Goal: Task Accomplishment & Management: Manage account settings

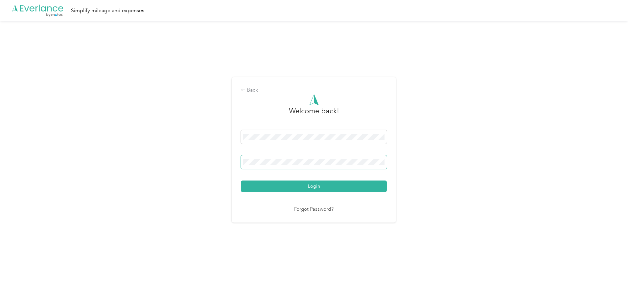
click at [241, 181] on button "Login" at bounding box center [314, 187] width 146 height 12
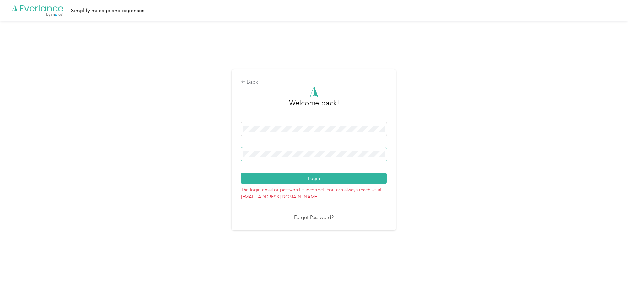
click at [204, 153] on div "Back Welcome back! Login The login email or password is incorrect. You can alwa…" at bounding box center [314, 153] width 628 height 264
click at [241, 173] on button "Login" at bounding box center [314, 179] width 146 height 12
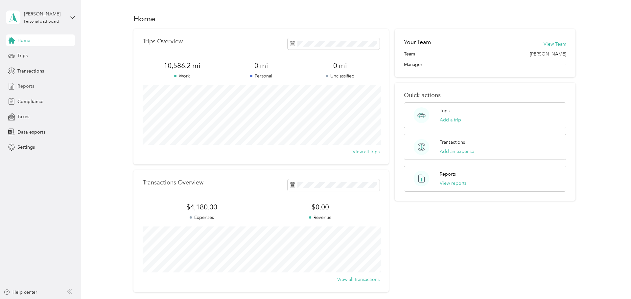
click at [23, 86] on span "Reports" at bounding box center [25, 86] width 17 height 7
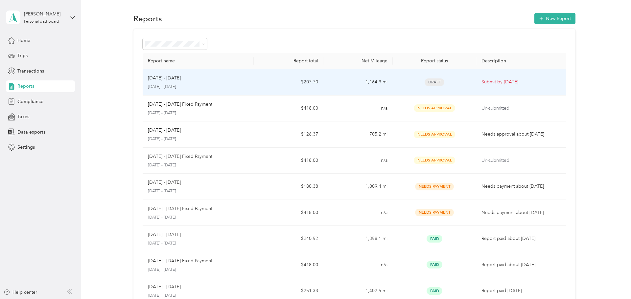
click at [205, 86] on p "[DATE] - [DATE]" at bounding box center [198, 87] width 101 height 6
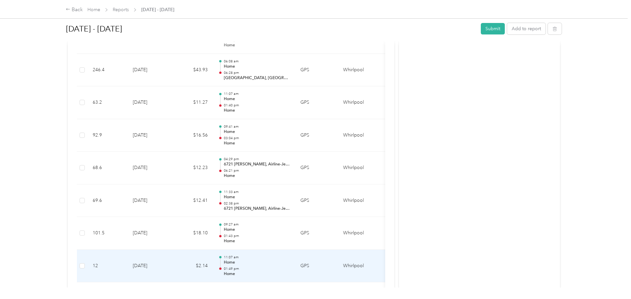
scroll to position [260, 0]
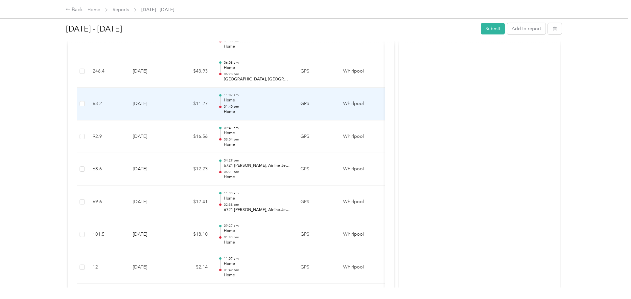
click at [269, 110] on p "Home" at bounding box center [257, 112] width 66 height 6
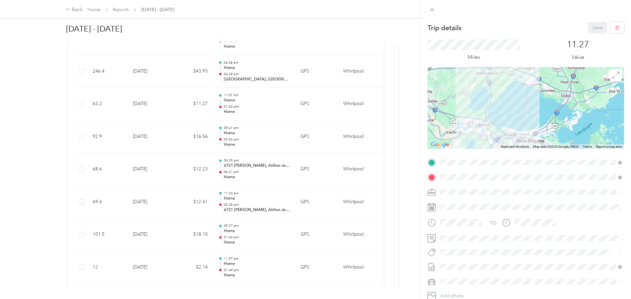
click at [547, 111] on div at bounding box center [526, 108] width 197 height 82
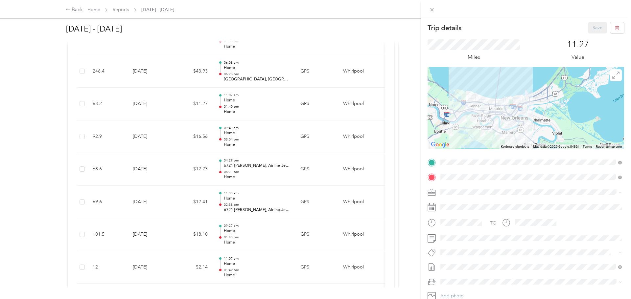
drag, startPoint x: 528, startPoint y: 114, endPoint x: 527, endPoint y: 71, distance: 42.4
click at [527, 71] on div at bounding box center [526, 108] width 197 height 82
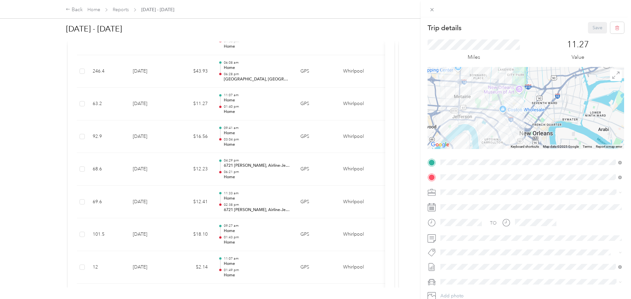
drag, startPoint x: 490, startPoint y: 105, endPoint x: 582, endPoint y: 131, distance: 95.6
click at [582, 132] on div at bounding box center [526, 108] width 197 height 82
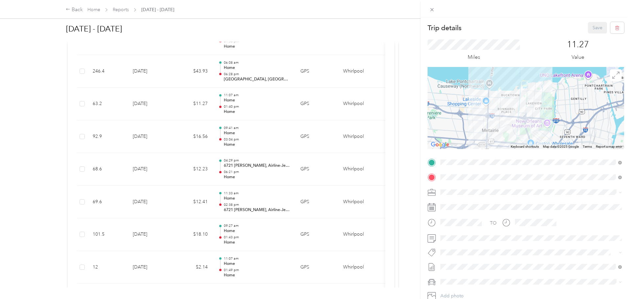
drag, startPoint x: 515, startPoint y: 101, endPoint x: 545, endPoint y: 136, distance: 45.5
click at [545, 136] on div at bounding box center [526, 108] width 197 height 82
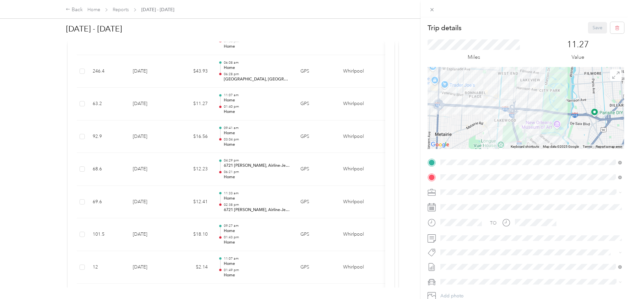
click at [375, 57] on div "Trip details Save This trip cannot be edited because it is either under review,…" at bounding box center [315, 149] width 631 height 299
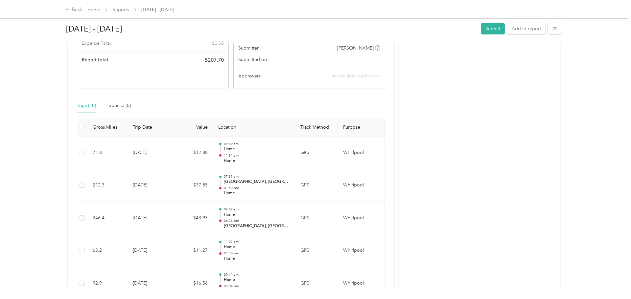
scroll to position [139, 0]
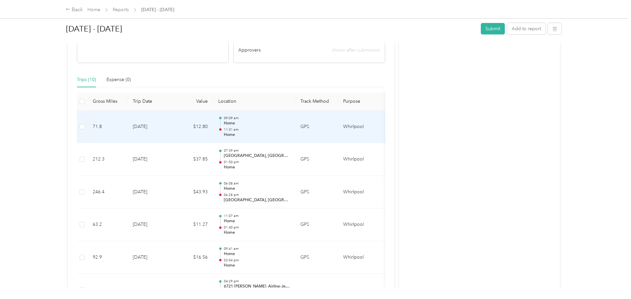
click at [178, 130] on td "$12.80" at bounding box center [193, 127] width 39 height 33
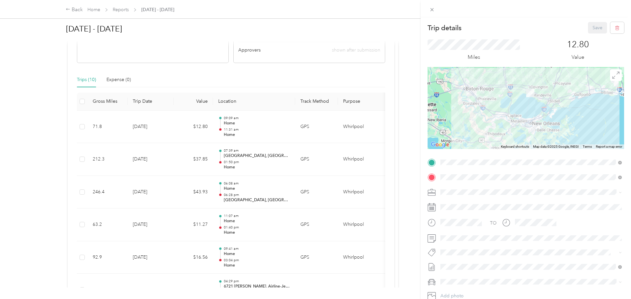
click at [182, 225] on div "Trip details Save This trip cannot be edited because it is either under review,…" at bounding box center [315, 149] width 631 height 299
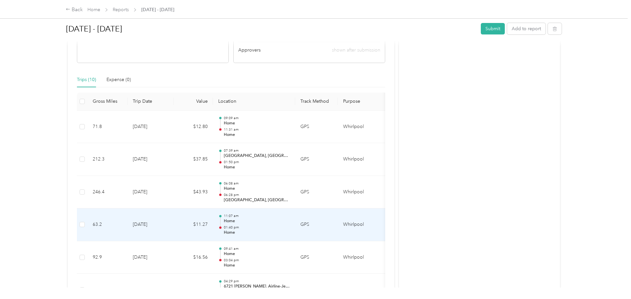
click at [178, 225] on td "$11.27" at bounding box center [193, 225] width 39 height 33
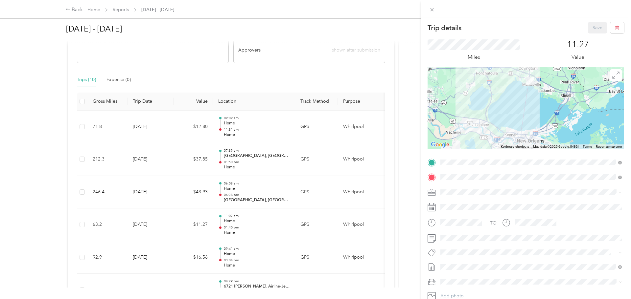
click at [165, 258] on div "Trip details Save This trip cannot be edited because it is either under review,…" at bounding box center [315, 149] width 631 height 299
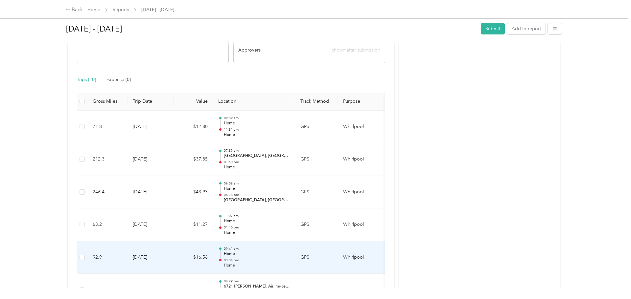
click at [165, 258] on td "[DATE]" at bounding box center [151, 258] width 46 height 33
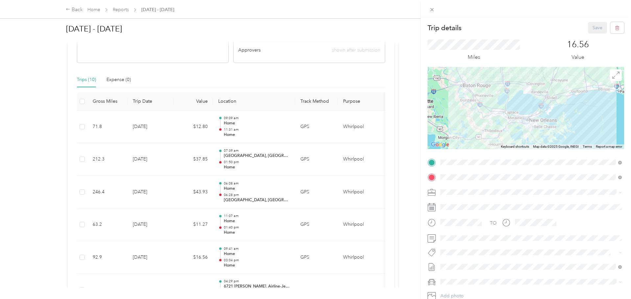
click at [391, 209] on div "Trip details Save This trip cannot be edited because it is either under review,…" at bounding box center [315, 149] width 631 height 299
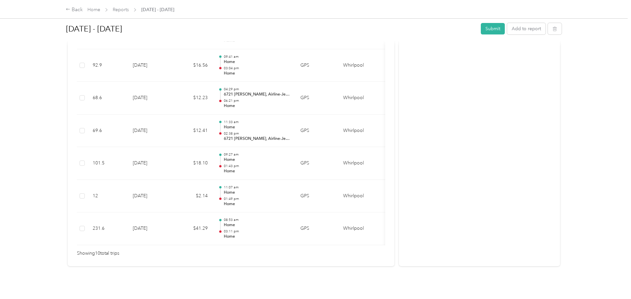
scroll to position [333, 0]
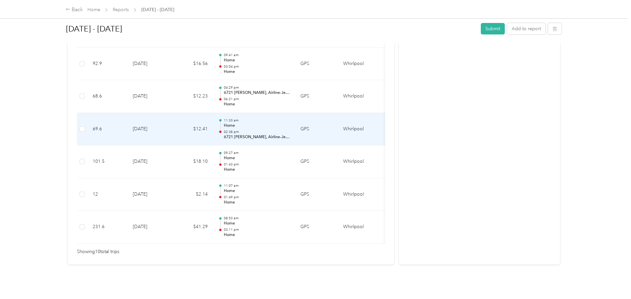
click at [167, 127] on td "[DATE]" at bounding box center [151, 129] width 46 height 33
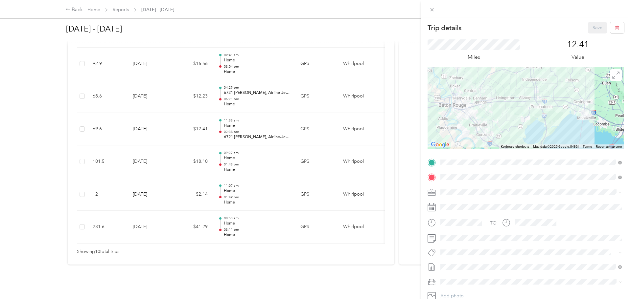
click at [176, 166] on div "Trip details Save This trip cannot be edited because it is either under review,…" at bounding box center [315, 149] width 631 height 299
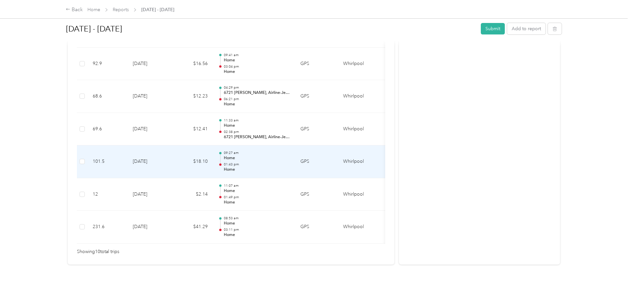
click at [176, 166] on td "$18.10" at bounding box center [193, 162] width 39 height 33
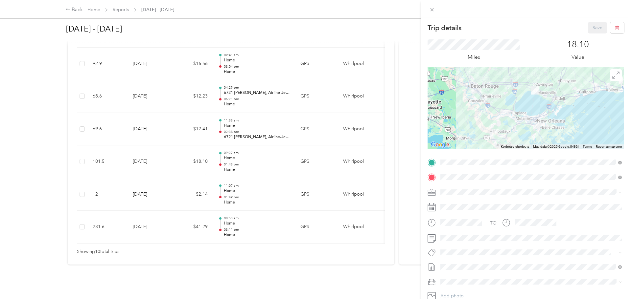
click at [173, 195] on div "Trip details Save This trip cannot be edited because it is either under review,…" at bounding box center [315, 149] width 631 height 299
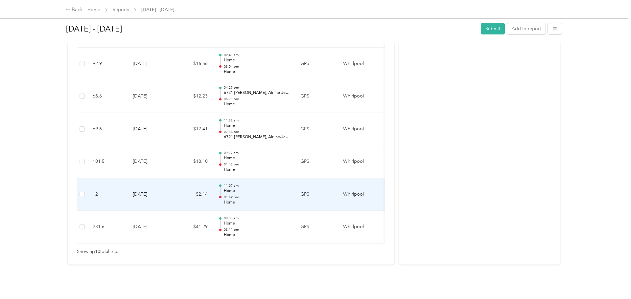
click at [171, 200] on td "[DATE]" at bounding box center [151, 194] width 46 height 33
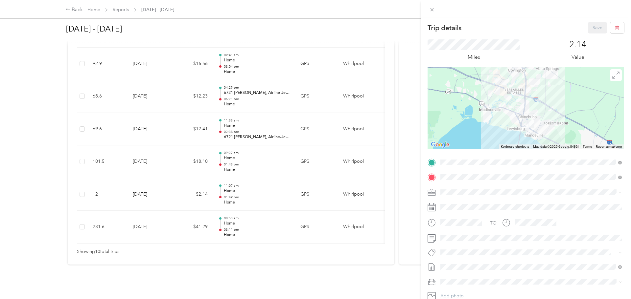
click at [166, 233] on div "Trip details Save This trip cannot be edited because it is either under review,…" at bounding box center [315, 149] width 631 height 299
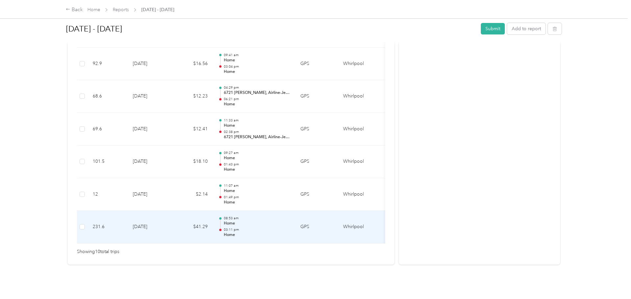
click at [167, 232] on td "[DATE]" at bounding box center [151, 227] width 46 height 33
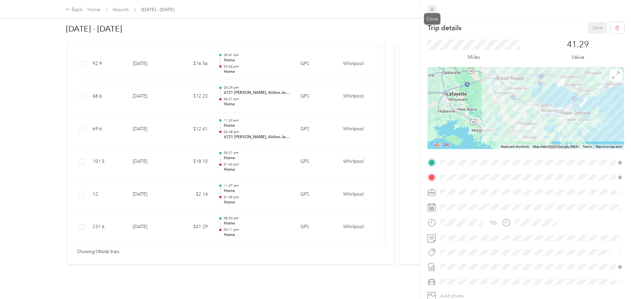
click at [432, 11] on icon at bounding box center [432, 10] width 6 height 6
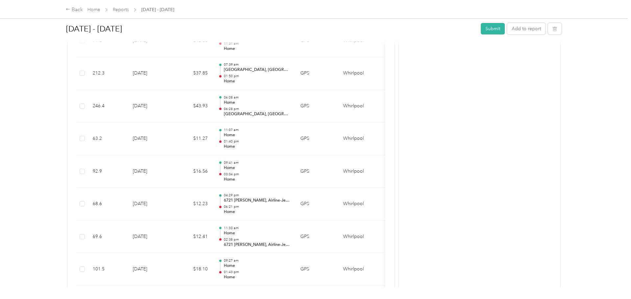
scroll to position [181, 0]
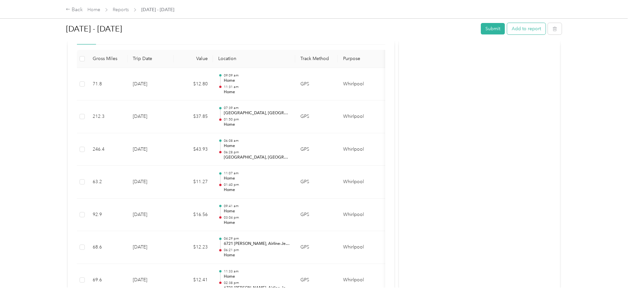
click at [530, 30] on button "Add to report" at bounding box center [526, 29] width 38 height 12
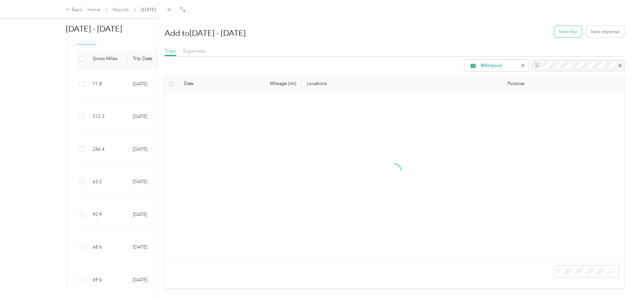
click at [566, 31] on button "New trip" at bounding box center [568, 32] width 27 height 12
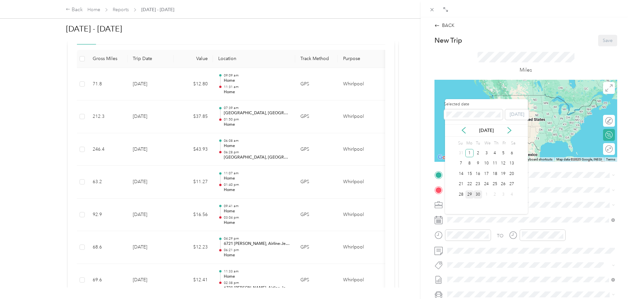
click at [469, 196] on div "29" at bounding box center [469, 195] width 9 height 8
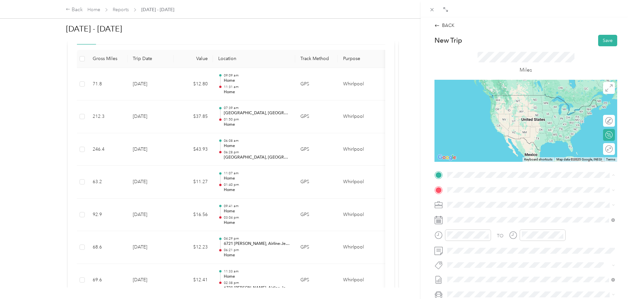
click at [465, 203] on strong "Home" at bounding box center [466, 201] width 13 height 6
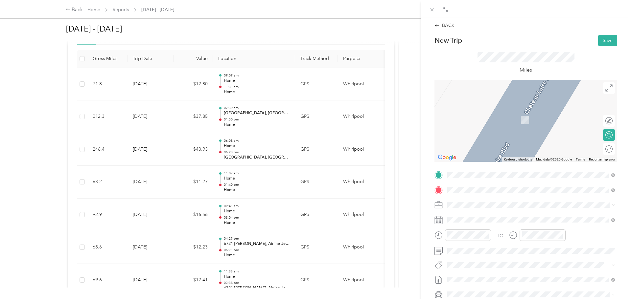
click at [476, 216] on span "[STREET_ADDRESS][US_STATE]" at bounding box center [493, 214] width 66 height 6
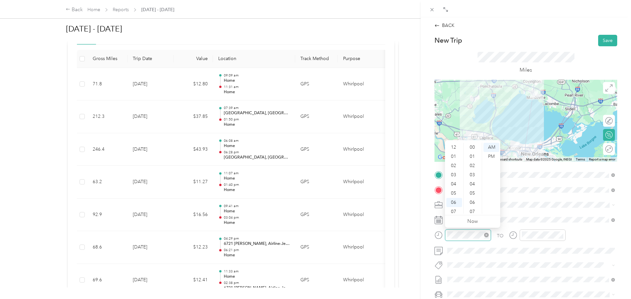
scroll to position [39, 0]
click at [453, 191] on div "09" at bounding box center [454, 190] width 16 height 9
click at [472, 166] on div "15" at bounding box center [473, 167] width 16 height 9
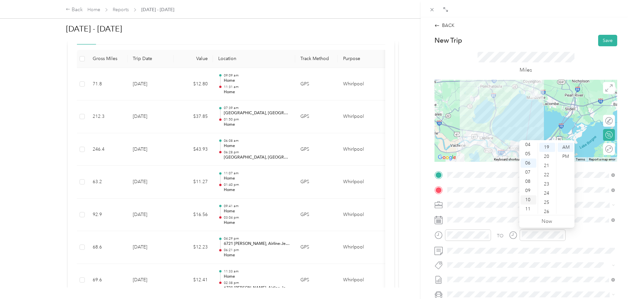
click at [528, 198] on div "10" at bounding box center [529, 200] width 16 height 9
click at [549, 147] on div "00" at bounding box center [547, 147] width 16 height 9
click at [413, 238] on div "BACK New Trip Save This trip cannot be edited because it is either under review…" at bounding box center [315, 149] width 631 height 299
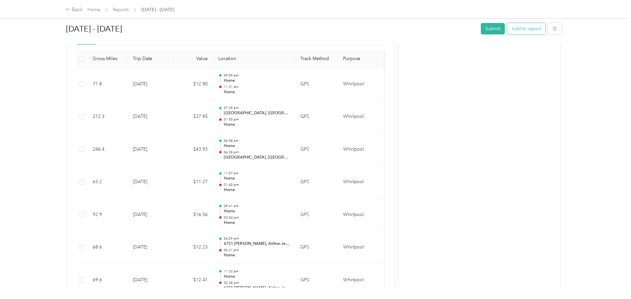
click at [534, 30] on button "Add to report" at bounding box center [526, 29] width 38 height 12
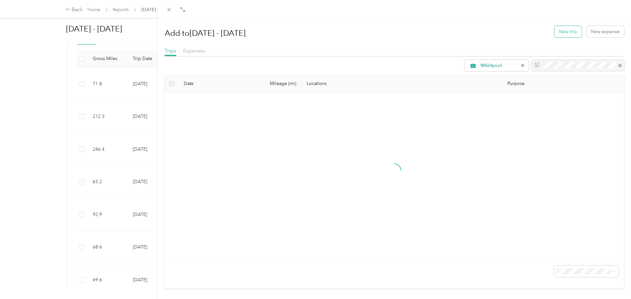
click at [568, 31] on button "New trip" at bounding box center [568, 32] width 27 height 12
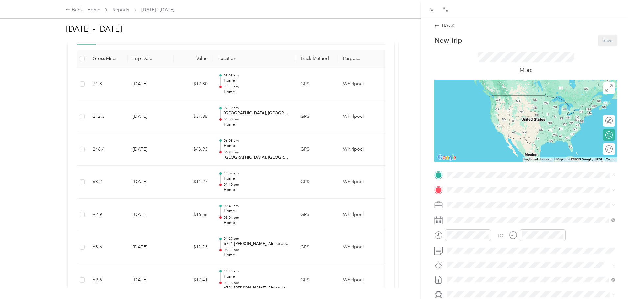
click at [476, 201] on div "Home" at bounding box center [536, 201] width 153 height 6
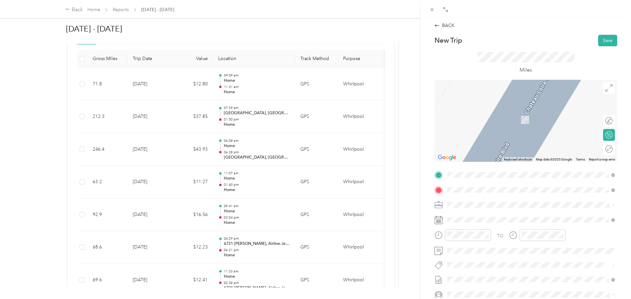
click at [475, 214] on span "[STREET_ADDRESS][US_STATE]" at bounding box center [493, 214] width 66 height 6
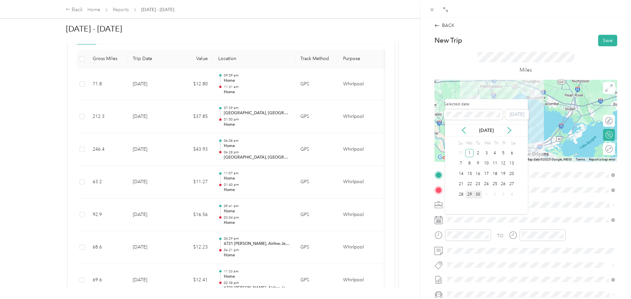
click at [470, 194] on div "29" at bounding box center [469, 195] width 9 height 8
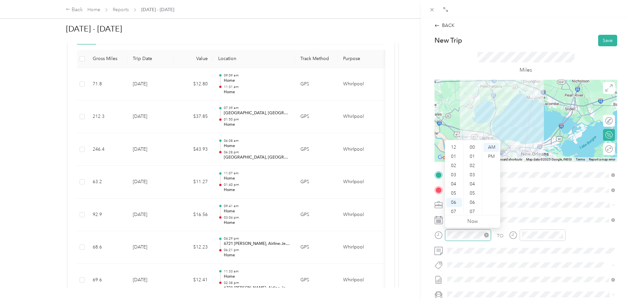
scroll to position [39, 0]
click at [453, 193] on div "09" at bounding box center [454, 190] width 16 height 9
click at [473, 145] on div "15" at bounding box center [473, 143] width 16 height 9
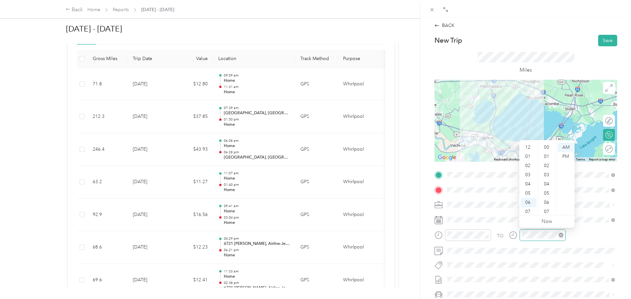
scroll to position [39, 0]
click at [528, 200] on div "10" at bounding box center [529, 200] width 16 height 9
click at [550, 147] on div "00" at bounding box center [547, 147] width 16 height 9
click at [610, 42] on button "Save" at bounding box center [607, 41] width 19 height 12
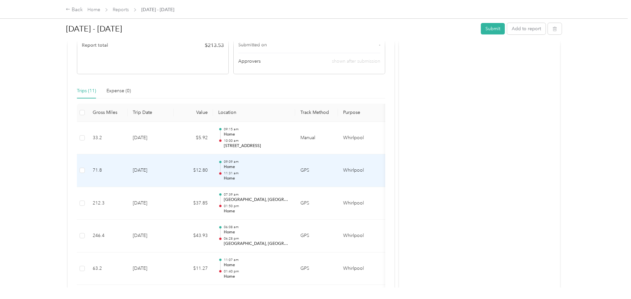
scroll to position [112, 0]
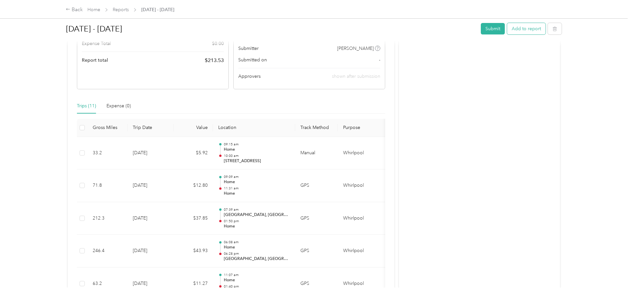
click at [529, 31] on button "Add to report" at bounding box center [526, 29] width 38 height 12
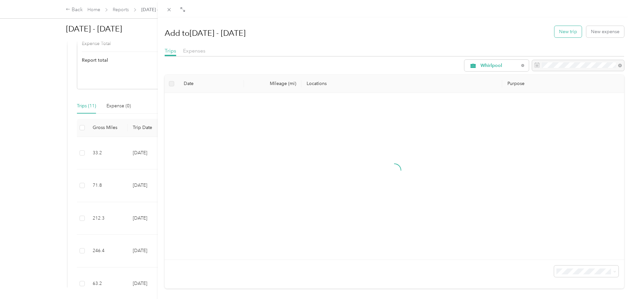
click at [567, 36] on button "New trip" at bounding box center [568, 32] width 27 height 12
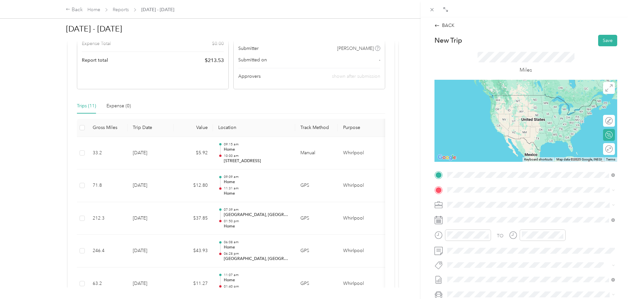
click at [471, 198] on span "[STREET_ADDRESS][US_STATE]" at bounding box center [493, 199] width 66 height 6
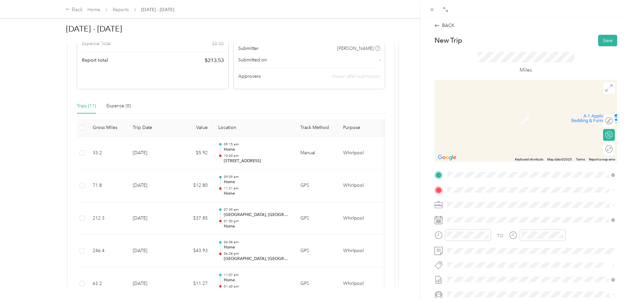
click at [480, 215] on div "Home" at bounding box center [536, 216] width 153 height 6
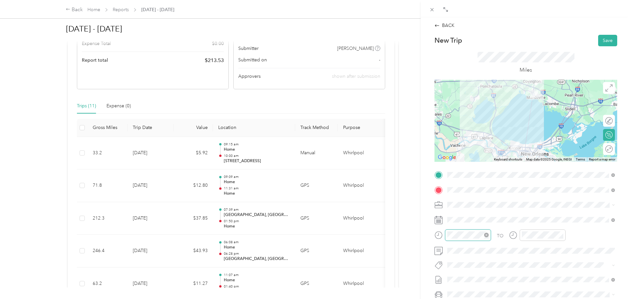
scroll to position [193, 0]
click at [454, 209] on div "11" at bounding box center [454, 209] width 16 height 9
click at [471, 198] on div "45" at bounding box center [473, 198] width 16 height 9
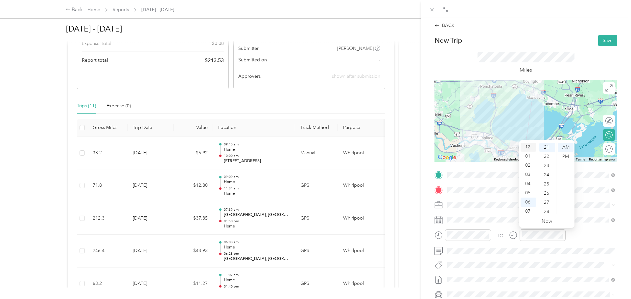
click at [531, 148] on div "12" at bounding box center [529, 147] width 16 height 9
click at [547, 213] on div "25" at bounding box center [547, 212] width 16 height 9
click at [568, 158] on div "PM" at bounding box center [566, 156] width 16 height 9
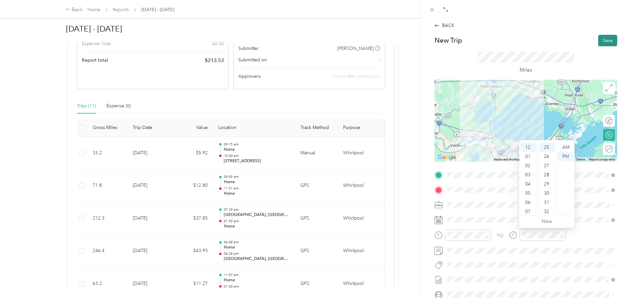
click at [602, 41] on button "Save" at bounding box center [607, 41] width 19 height 12
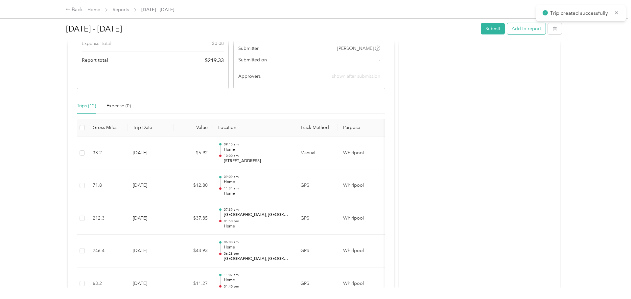
click at [523, 28] on button "Add to report" at bounding box center [526, 29] width 38 height 12
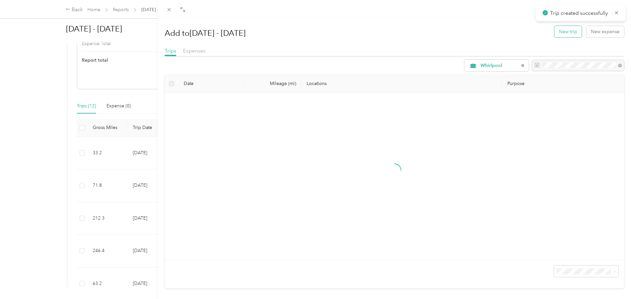
click at [565, 30] on button "New trip" at bounding box center [568, 32] width 27 height 12
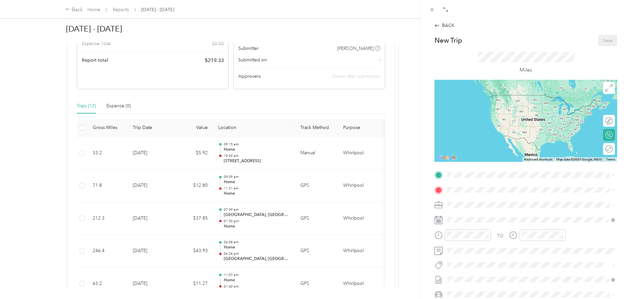
click at [466, 203] on div "Home [GEOGRAPHIC_DATA], [GEOGRAPHIC_DATA], [US_STATE], [GEOGRAPHIC_DATA]" at bounding box center [536, 208] width 153 height 21
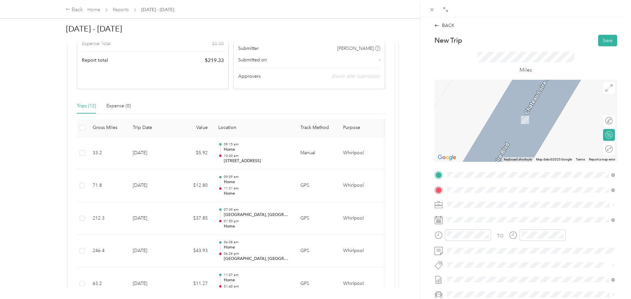
click at [473, 216] on span "[STREET_ADDRESS][PERSON_NAME][US_STATE]" at bounding box center [511, 214] width 102 height 6
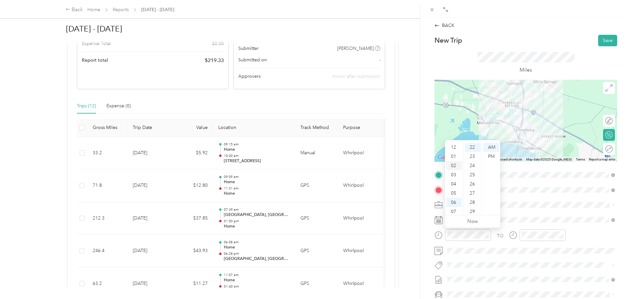
click at [455, 163] on div "02" at bounding box center [454, 165] width 16 height 9
drag, startPoint x: 476, startPoint y: 147, endPoint x: 479, endPoint y: 149, distance: 4.1
click at [476, 147] on div "00" at bounding box center [473, 147] width 16 height 9
click at [490, 157] on div "PM" at bounding box center [492, 156] width 16 height 9
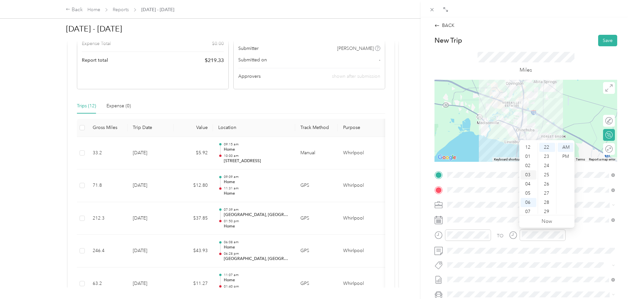
click at [528, 166] on div "02" at bounding box center [529, 165] width 16 height 9
click at [548, 208] on div "10" at bounding box center [547, 209] width 16 height 9
click at [564, 157] on div "PM" at bounding box center [566, 156] width 16 height 9
click at [608, 42] on button "Save" at bounding box center [607, 41] width 19 height 12
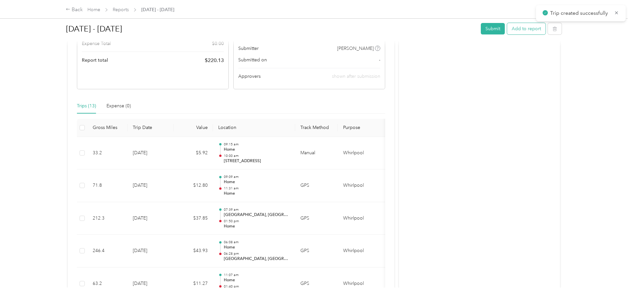
click at [518, 30] on button "Add to report" at bounding box center [526, 29] width 38 height 12
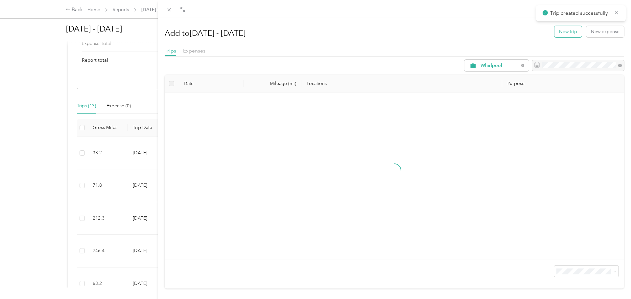
click at [564, 34] on button "New trip" at bounding box center [568, 32] width 27 height 12
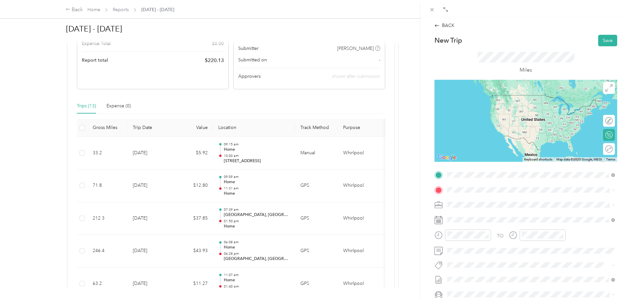
click at [473, 202] on span "[STREET_ADDRESS][PERSON_NAME][US_STATE]" at bounding box center [511, 199] width 102 height 6
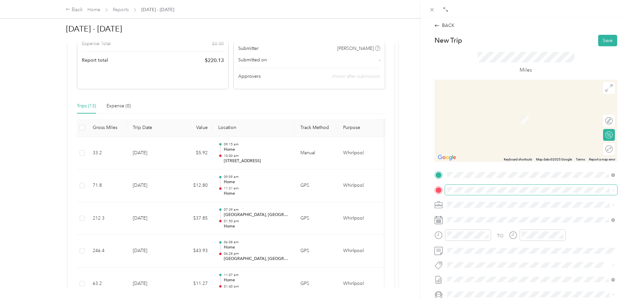
click at [471, 187] on span at bounding box center [531, 190] width 172 height 11
click at [466, 217] on strong "Home" at bounding box center [466, 216] width 13 height 6
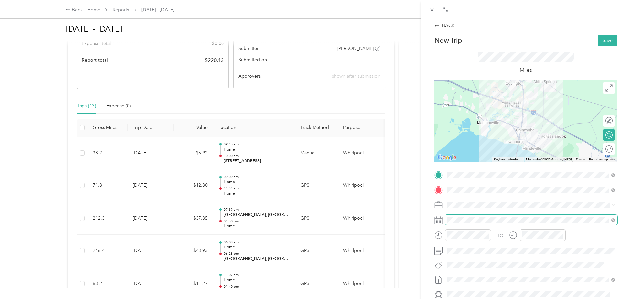
click at [469, 223] on span at bounding box center [531, 220] width 172 height 11
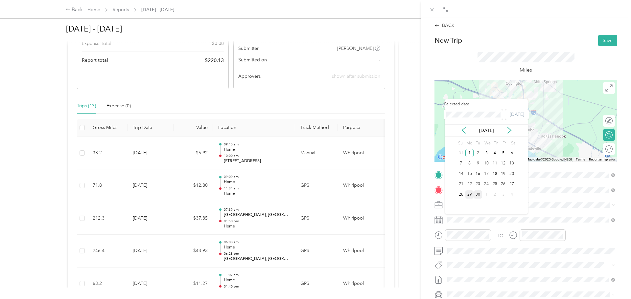
click at [469, 195] on div "29" at bounding box center [469, 195] width 9 height 8
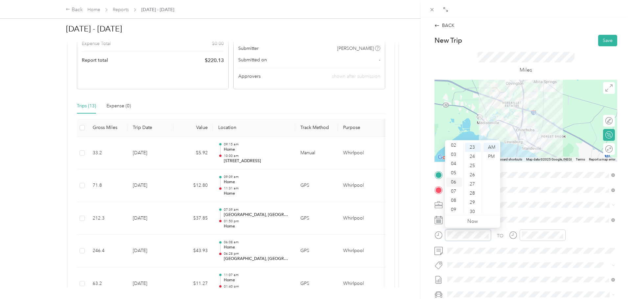
scroll to position [16, 0]
click at [452, 161] on div "03" at bounding box center [454, 159] width 16 height 9
click at [457, 165] on div "02" at bounding box center [454, 165] width 16 height 9
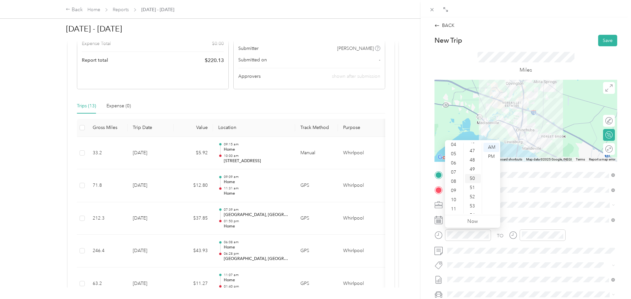
click at [470, 180] on div "50" at bounding box center [473, 178] width 16 height 9
click at [493, 158] on div "PM" at bounding box center [492, 156] width 16 height 9
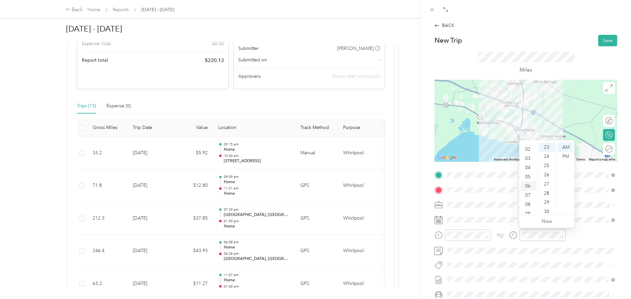
scroll to position [6, 0]
click at [527, 170] on div "03" at bounding box center [529, 169] width 16 height 9
click at [548, 150] on div "00" at bounding box center [547, 147] width 16 height 9
click at [561, 157] on div "PM" at bounding box center [566, 156] width 16 height 9
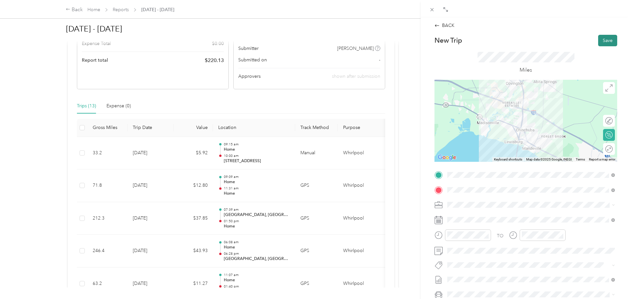
click at [605, 42] on button "Save" at bounding box center [607, 41] width 19 height 12
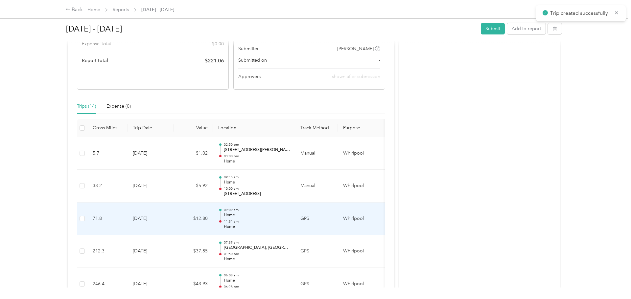
scroll to position [112, 0]
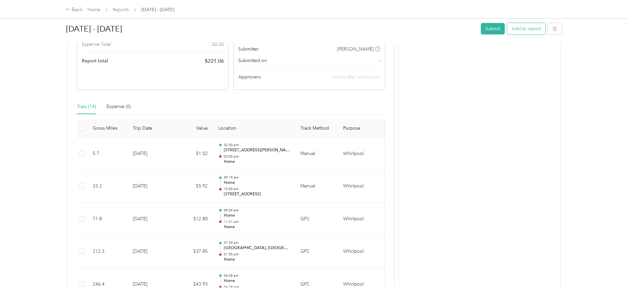
click at [527, 28] on button "Add to report" at bounding box center [526, 29] width 38 height 12
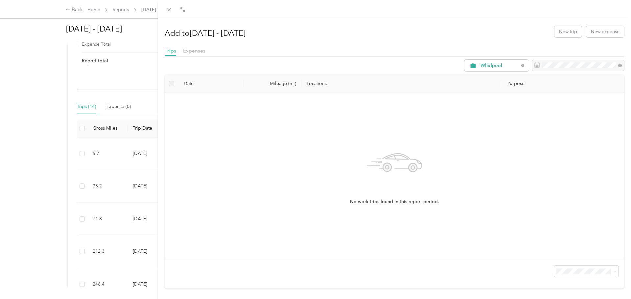
click at [83, 107] on div "Add to [DATE] - [DATE] New trip New expense Trips Expenses Whirlpool Date Milea…" at bounding box center [315, 149] width 631 height 299
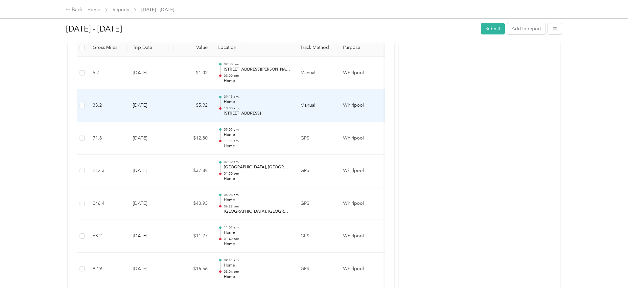
scroll to position [463, 0]
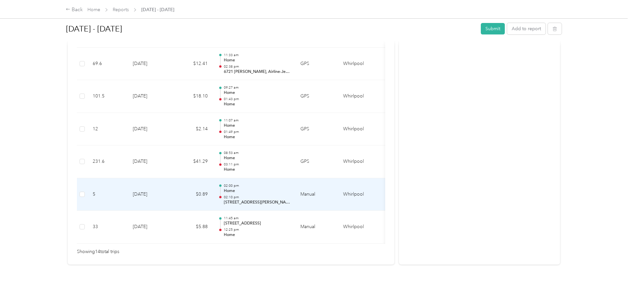
click at [177, 198] on td "$0.89" at bounding box center [193, 194] width 39 height 33
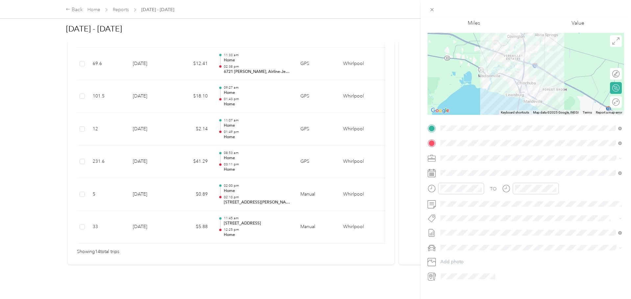
scroll to position [37, 0]
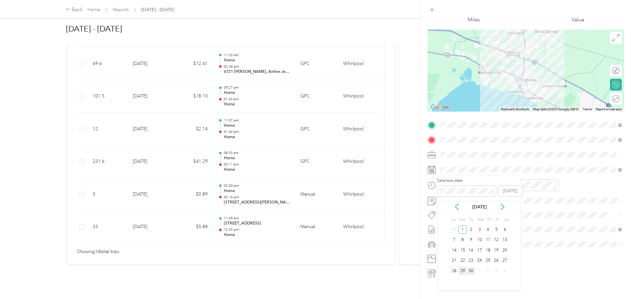
click at [463, 271] on div "29" at bounding box center [463, 271] width 9 height 8
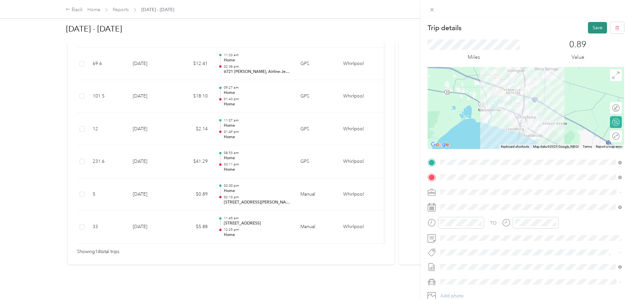
click at [597, 28] on button "Save" at bounding box center [597, 28] width 19 height 12
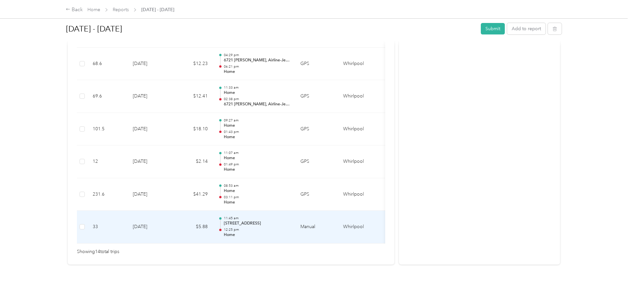
click at [176, 233] on td "$5.88" at bounding box center [193, 227] width 39 height 33
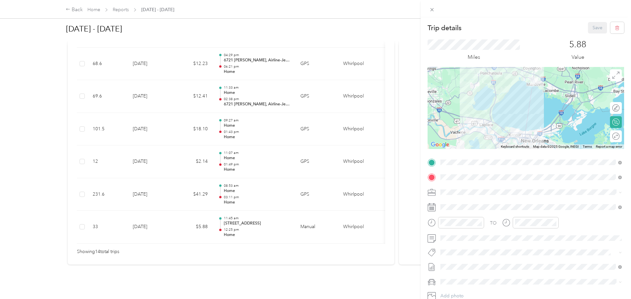
click at [10, 153] on div "Trip details Save This trip cannot be edited because it is either under review,…" at bounding box center [315, 149] width 631 height 299
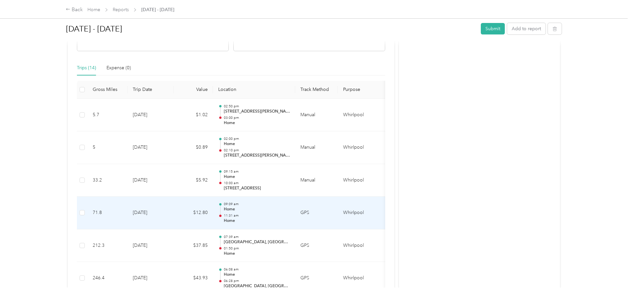
scroll to position [463, 0]
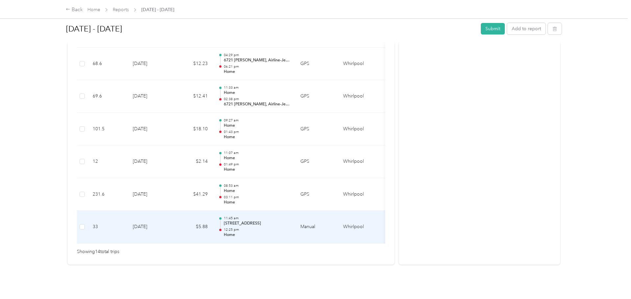
click at [163, 229] on td "[DATE]" at bounding box center [151, 227] width 46 height 33
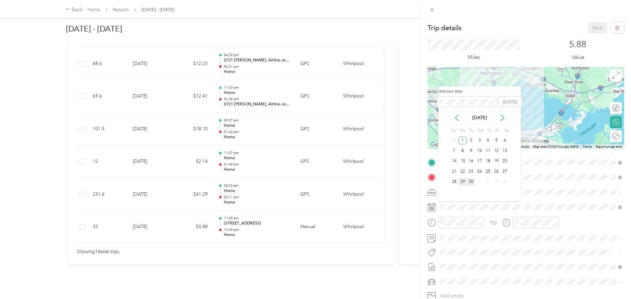
click at [463, 182] on div "29" at bounding box center [463, 182] width 9 height 8
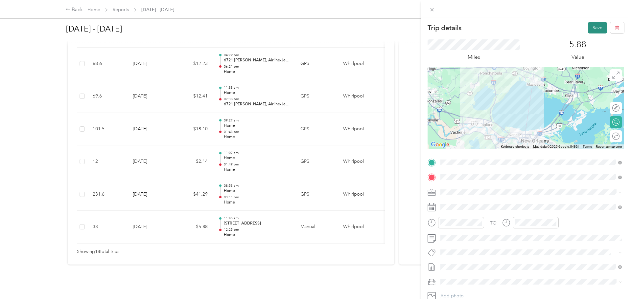
click at [597, 32] on button "Save" at bounding box center [597, 28] width 19 height 12
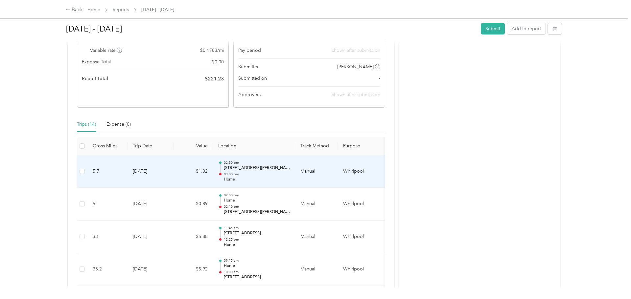
scroll to position [0, 0]
